Goal: Communication & Community: Ask a question

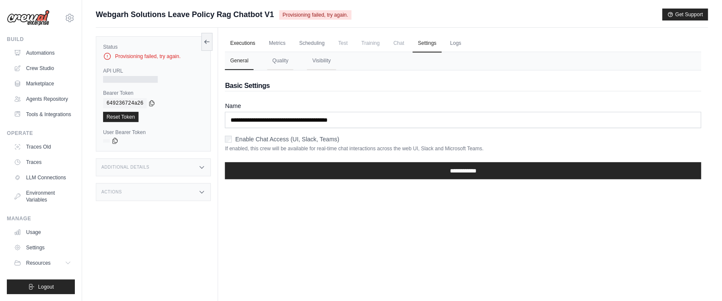
click at [247, 44] on link "Executions" at bounding box center [242, 44] width 35 height 18
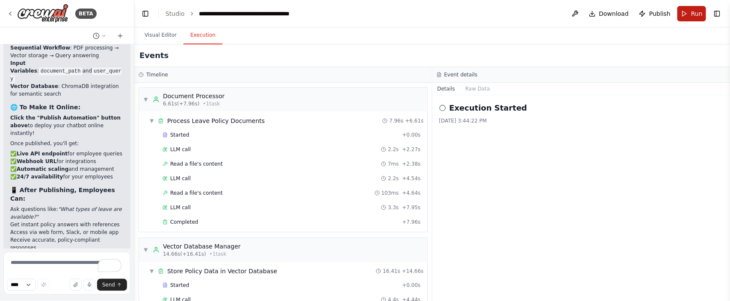
click at [684, 18] on button "Run" at bounding box center [691, 13] width 29 height 15
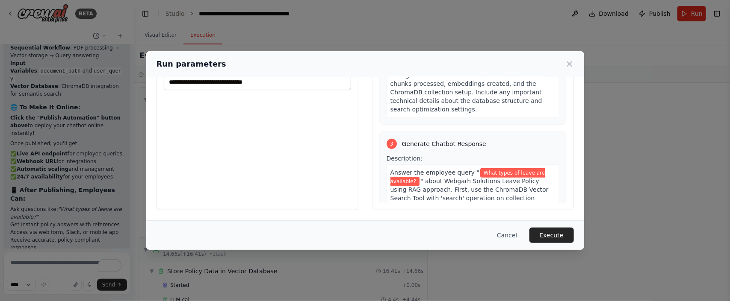
scroll to position [449, 0]
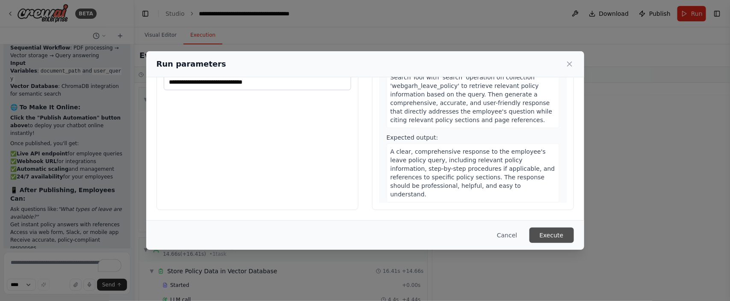
click at [555, 241] on button "Execute" at bounding box center [551, 235] width 44 height 15
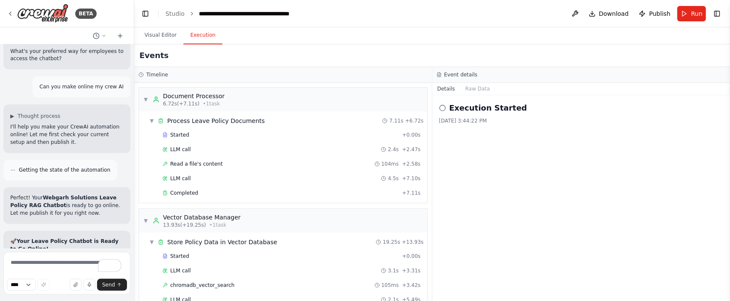
scroll to position [217, 0]
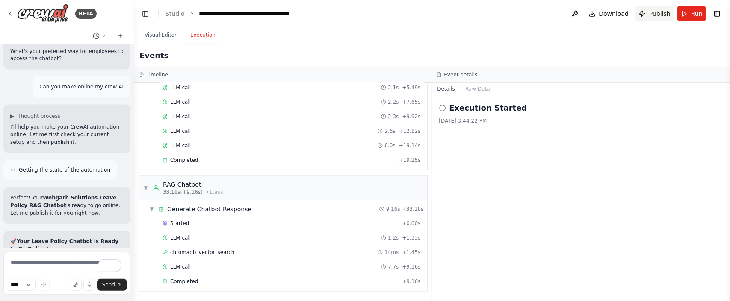
click at [653, 16] on span "Publish" at bounding box center [659, 13] width 21 height 9
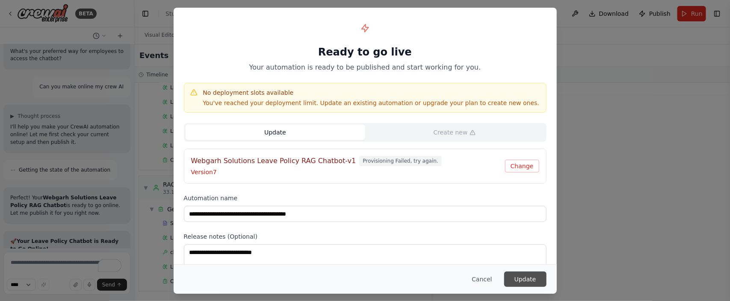
click at [524, 280] on button "Update" at bounding box center [525, 279] width 42 height 15
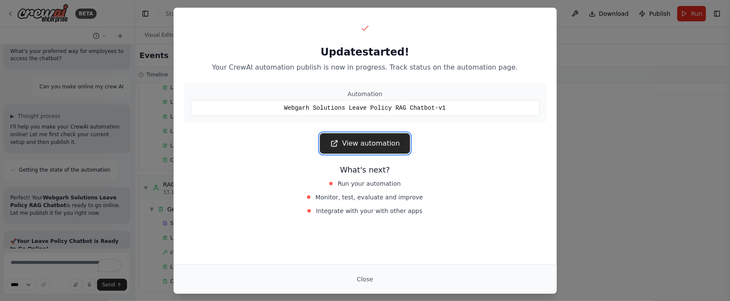
click at [339, 145] on icon at bounding box center [334, 143] width 9 height 9
click at [356, 281] on button "Close" at bounding box center [365, 279] width 30 height 15
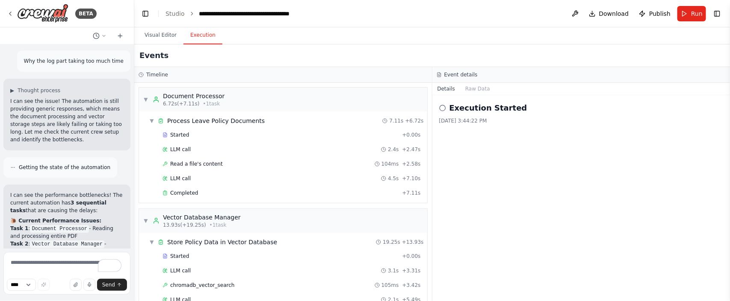
scroll to position [20011, 0]
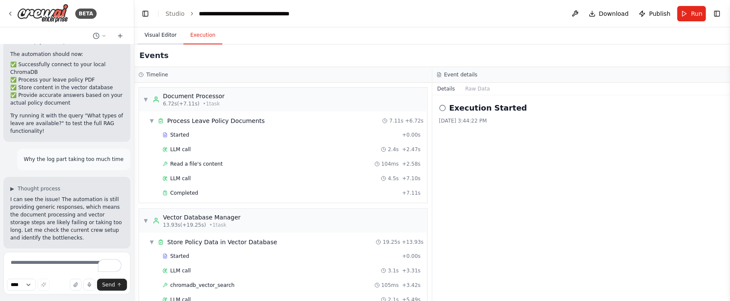
click at [156, 33] on button "Visual Editor" at bounding box center [161, 36] width 46 height 18
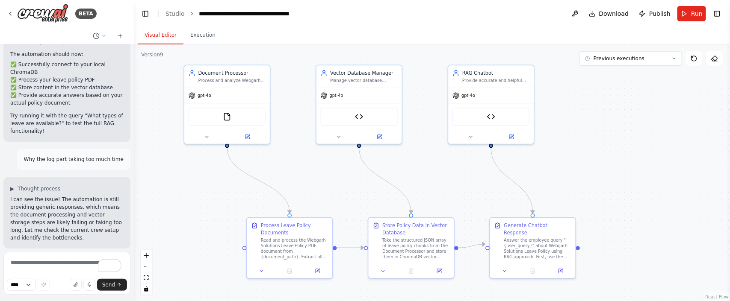
drag, startPoint x: 416, startPoint y: 207, endPoint x: 426, endPoint y: 195, distance: 15.1
click at [426, 195] on div ".deletable-edge-delete-btn { width: 20px; height: 20px; border: 0px solid #ffff…" at bounding box center [432, 172] width 596 height 257
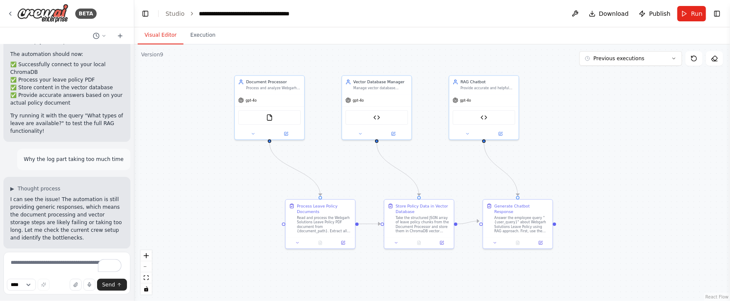
drag, startPoint x: 426, startPoint y: 183, endPoint x: 431, endPoint y: 174, distance: 9.6
click at [431, 174] on div ".deletable-edge-delete-btn { width: 20px; height: 20px; border: 0px solid #ffff…" at bounding box center [432, 172] width 596 height 257
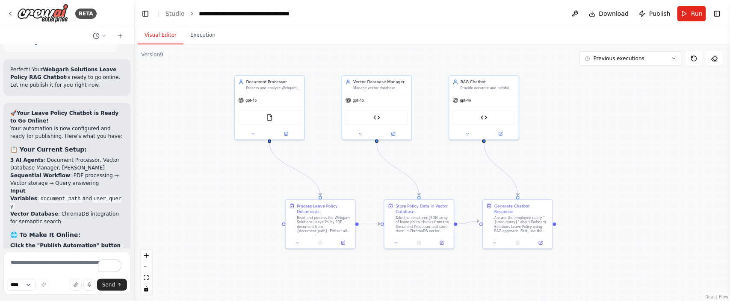
scroll to position [21422, 0]
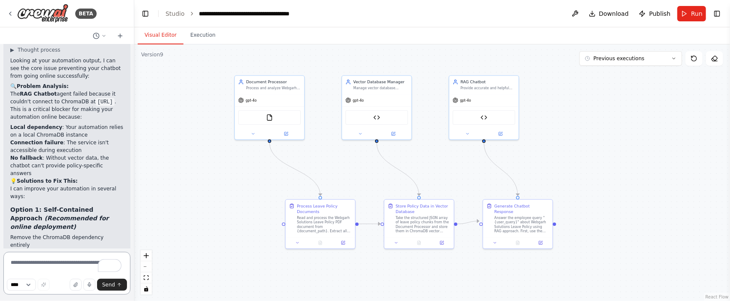
scroll to position [21760, 0]
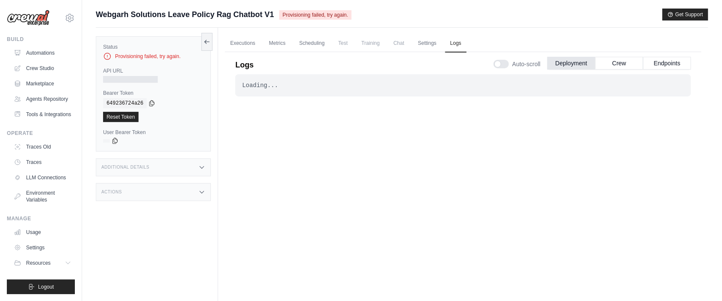
click at [326, 14] on span "Provisioning failed, try again." at bounding box center [315, 14] width 72 height 9
click at [366, 15] on div "Webgarh Solutions Leave Policy Rag Chatbot V1 Provisioning failed, try again. G…" at bounding box center [402, 15] width 612 height 12
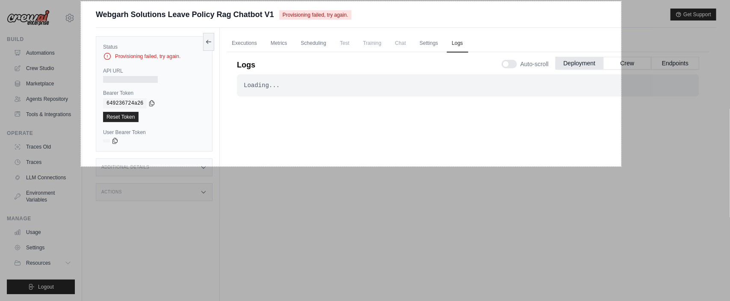
drag, startPoint x: 81, startPoint y: 1, endPoint x: 622, endPoint y: 166, distance: 566.0
click at [622, 166] on div "1264 X 387" at bounding box center [365, 169] width 730 height 338
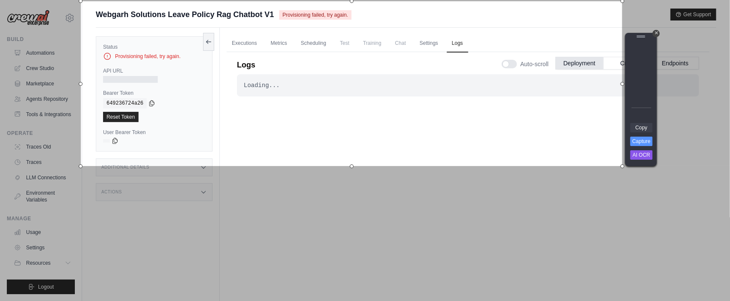
click at [640, 133] on link "Copy" at bounding box center [641, 127] width 22 height 9
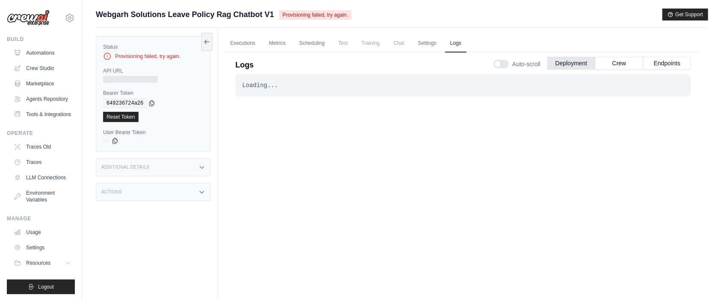
click at [303, 15] on span "Provisioning failed, try again." at bounding box center [315, 14] width 72 height 9
click at [238, 46] on link "Executions" at bounding box center [242, 44] width 35 height 18
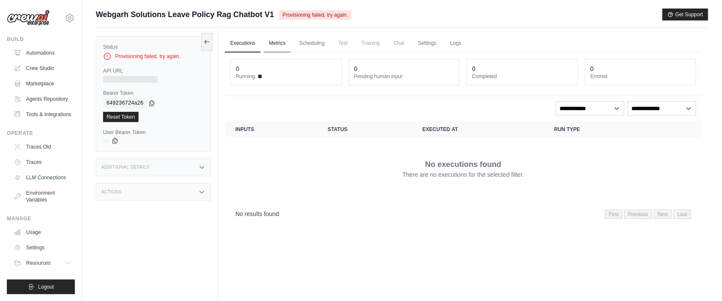
click at [273, 40] on link "Metrics" at bounding box center [277, 44] width 27 height 18
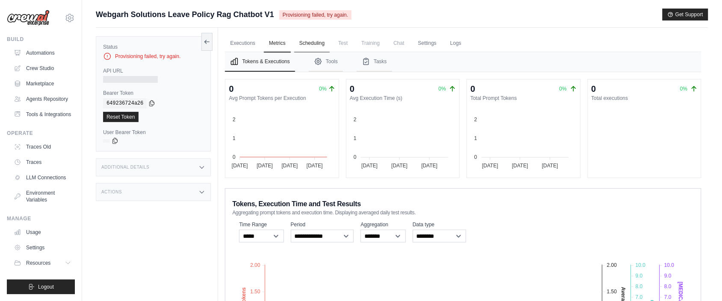
click at [317, 44] on link "Scheduling" at bounding box center [311, 44] width 35 height 18
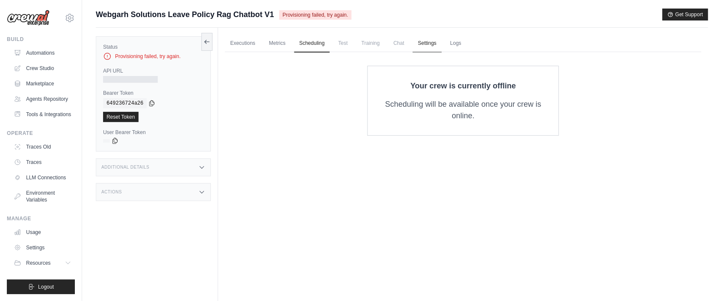
click at [438, 47] on link "Settings" at bounding box center [427, 44] width 29 height 18
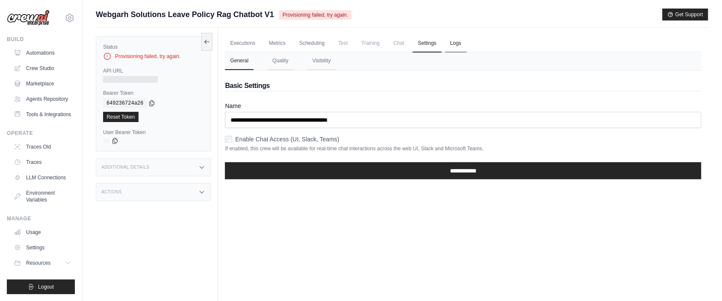
click at [467, 45] on link "Logs" at bounding box center [455, 44] width 21 height 18
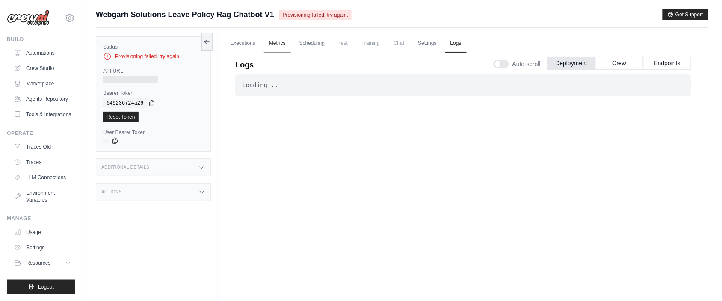
click at [270, 44] on link "Metrics" at bounding box center [277, 44] width 27 height 18
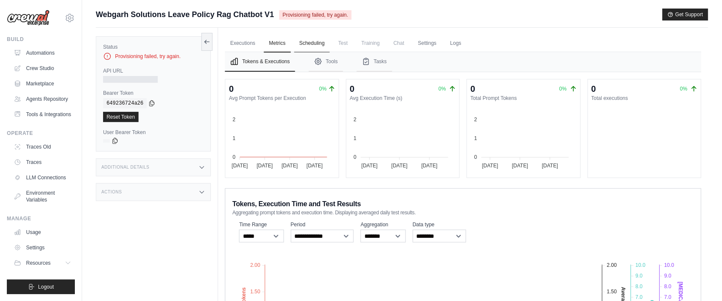
click at [304, 41] on link "Scheduling" at bounding box center [311, 44] width 35 height 18
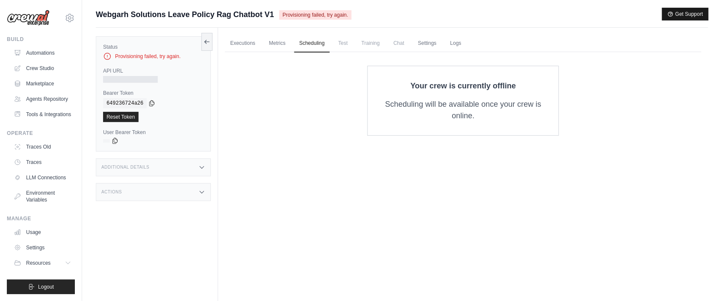
click at [681, 12] on button "Get Support" at bounding box center [685, 14] width 46 height 12
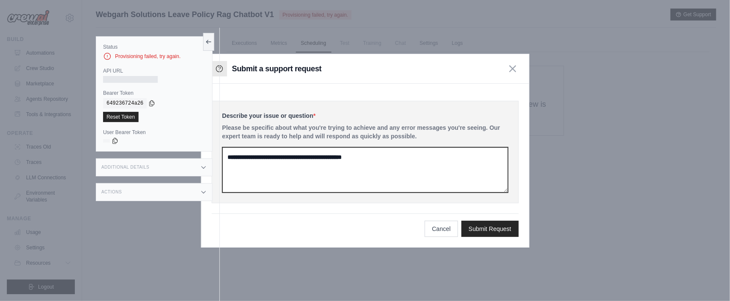
click at [254, 162] on textarea at bounding box center [365, 170] width 286 height 45
click at [254, 162] on textarea "To enrich screen reader interactions, please activate Accessibility in Grammarl…" at bounding box center [365, 170] width 286 height 45
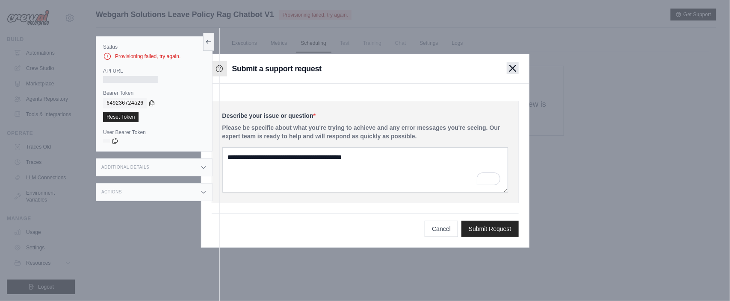
click at [512, 68] on icon "button" at bounding box center [513, 68] width 6 height 6
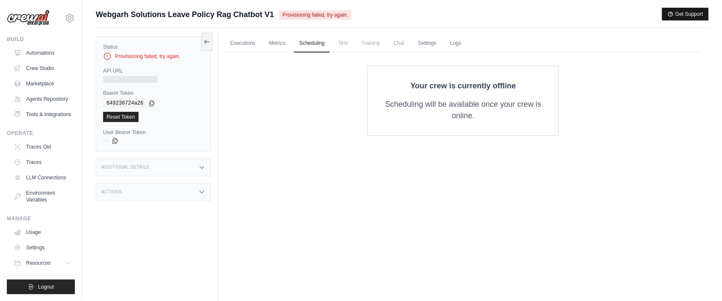
click at [696, 10] on button "Get Support" at bounding box center [685, 14] width 46 height 12
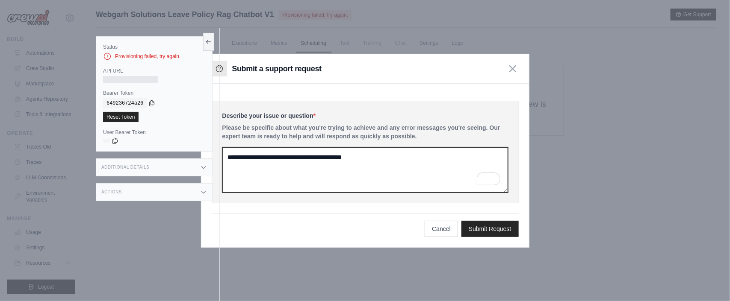
click at [285, 162] on textarea "To enrich screen reader interactions, please activate Accessibility in Grammarl…" at bounding box center [365, 170] width 286 height 45
click at [320, 180] on textarea "**********" at bounding box center [365, 170] width 286 height 45
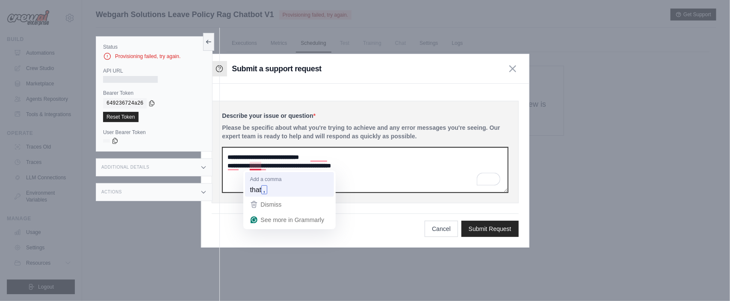
type textarea "**********"
